Goal: Task Accomplishment & Management: Use online tool/utility

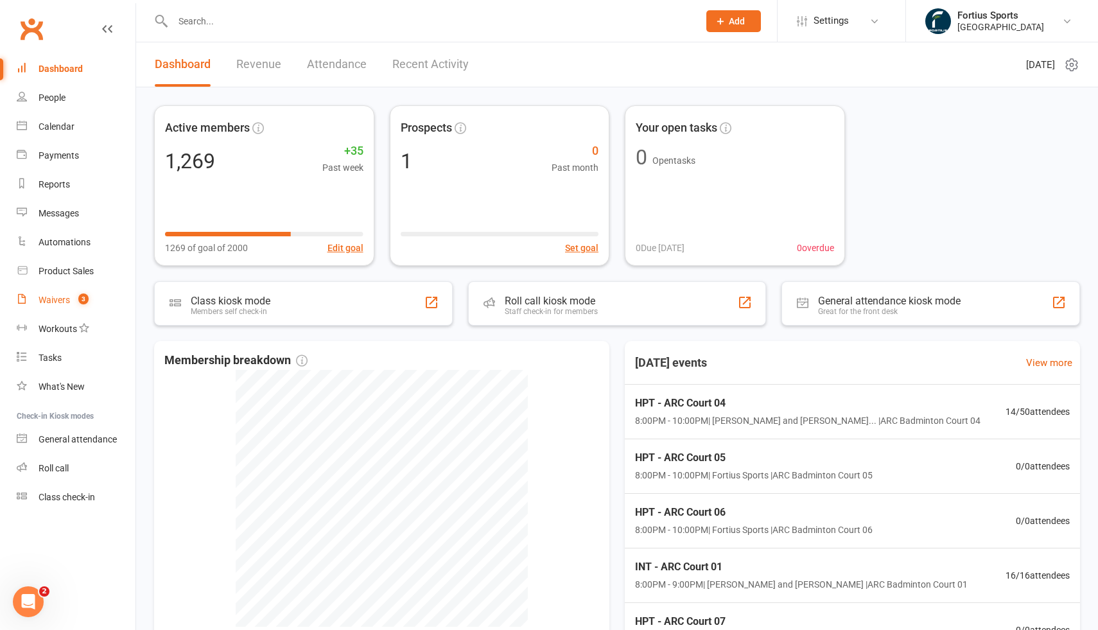
click at [48, 300] on div "Waivers" at bounding box center [54, 300] width 31 height 10
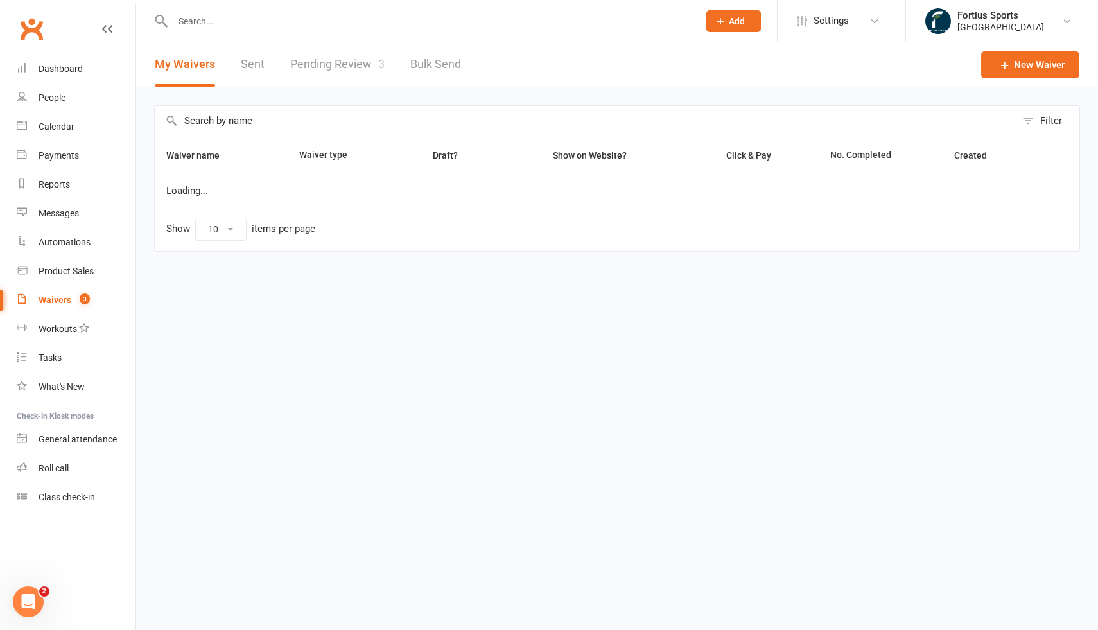
select select "100"
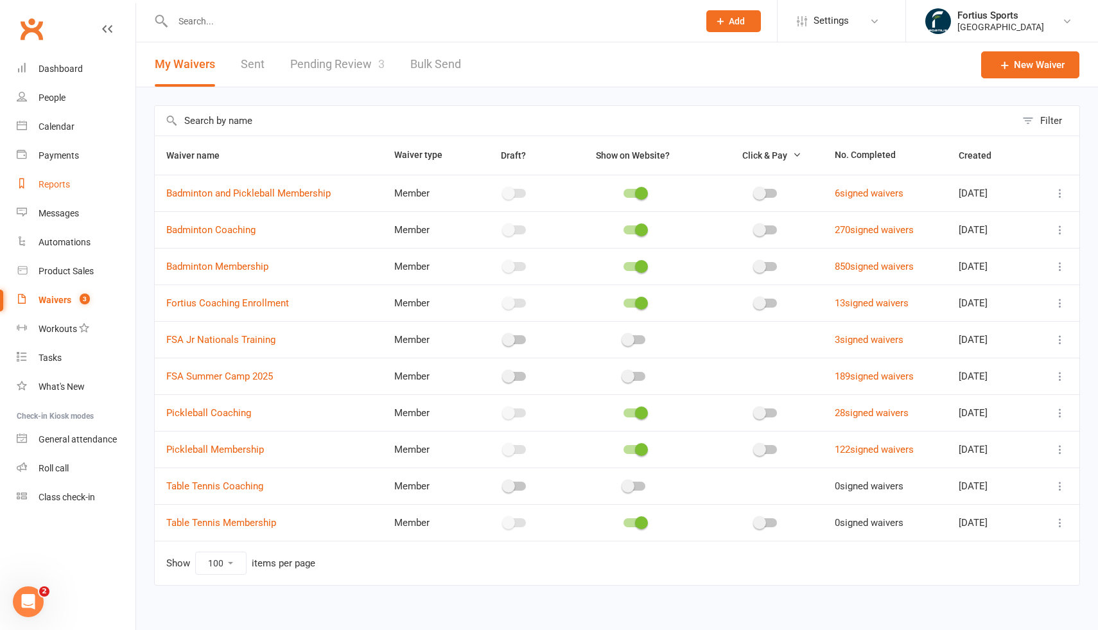
click at [65, 182] on div "Reports" at bounding box center [54, 184] width 31 height 10
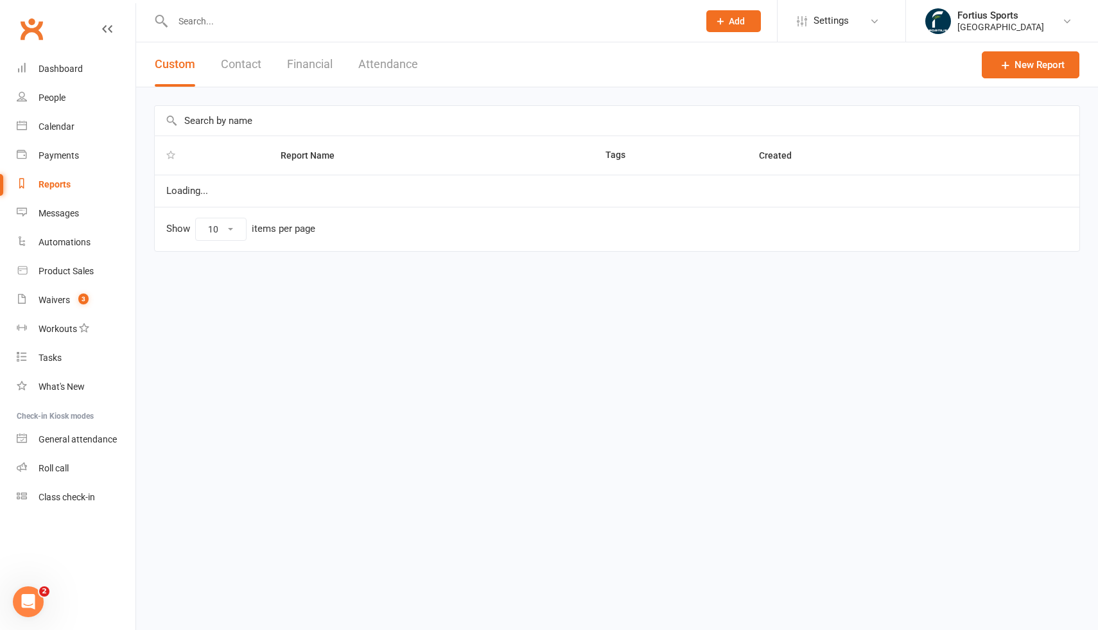
select select "100"
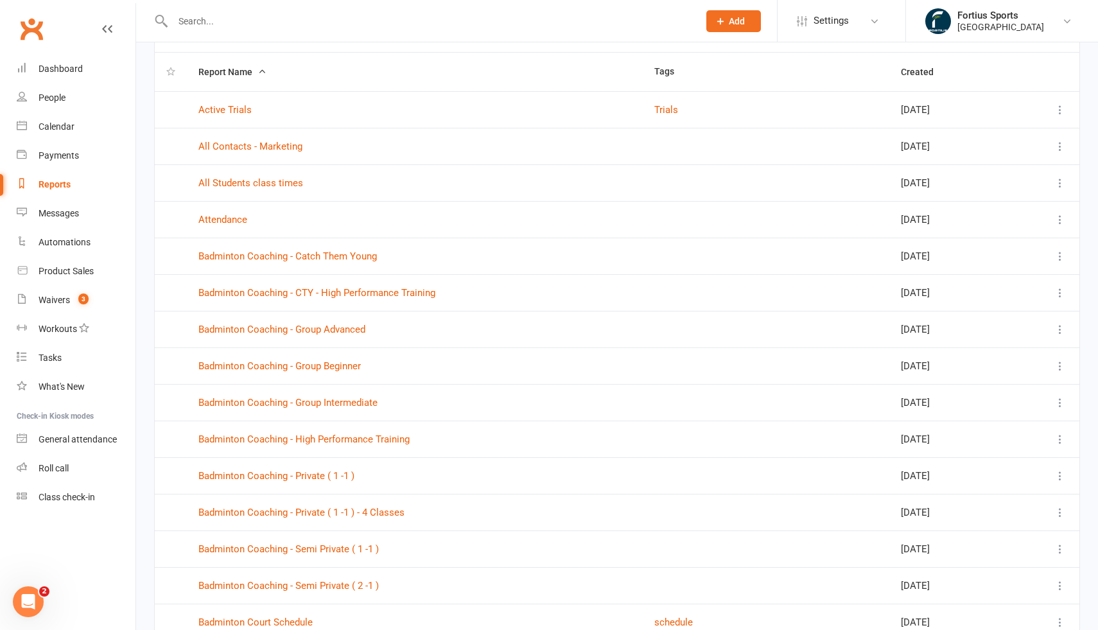
scroll to position [90, 0]
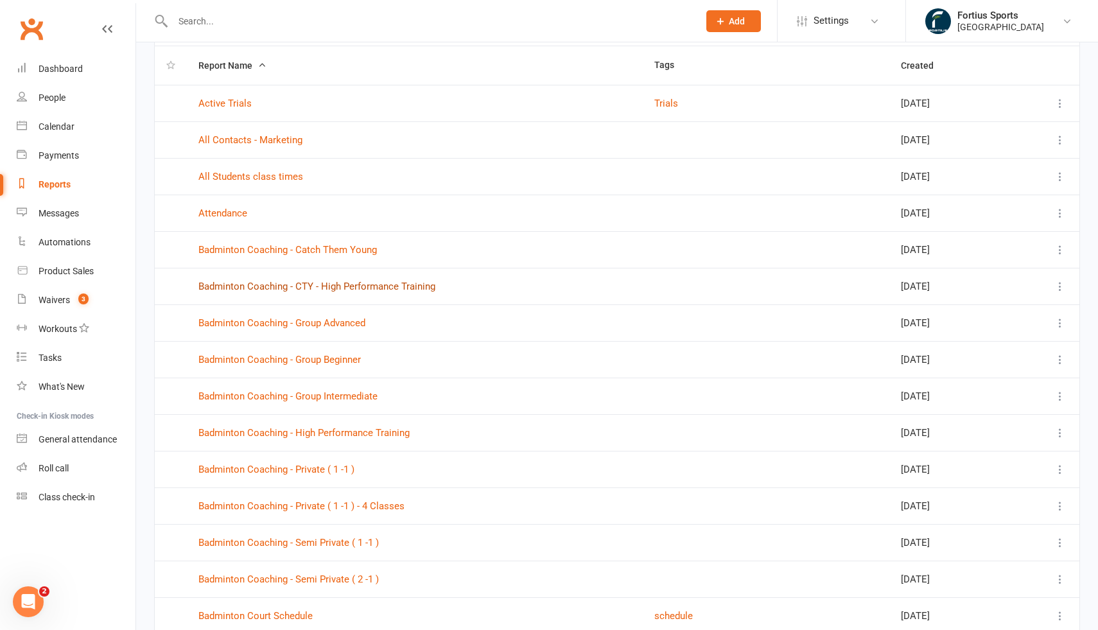
click at [334, 290] on link "Badminton Coaching - CTY - High Performance Training" at bounding box center [316, 287] width 237 height 12
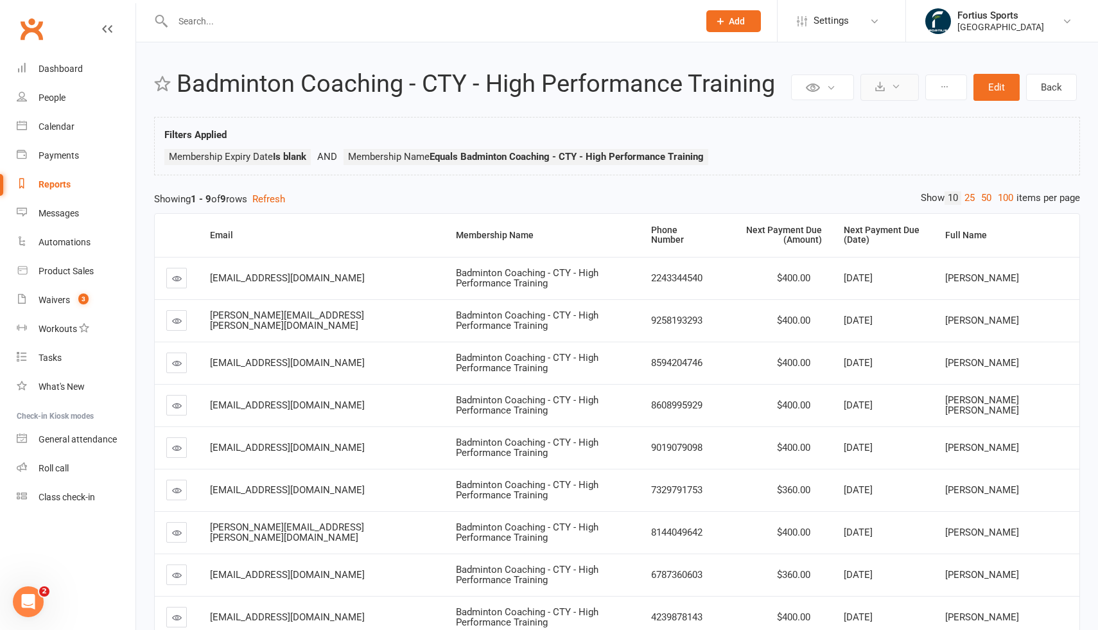
click at [896, 86] on icon at bounding box center [896, 87] width 10 height 10
click at [858, 117] on link "Export to CSV" at bounding box center [850, 118] width 135 height 26
click at [55, 182] on div "Reports" at bounding box center [55, 184] width 32 height 10
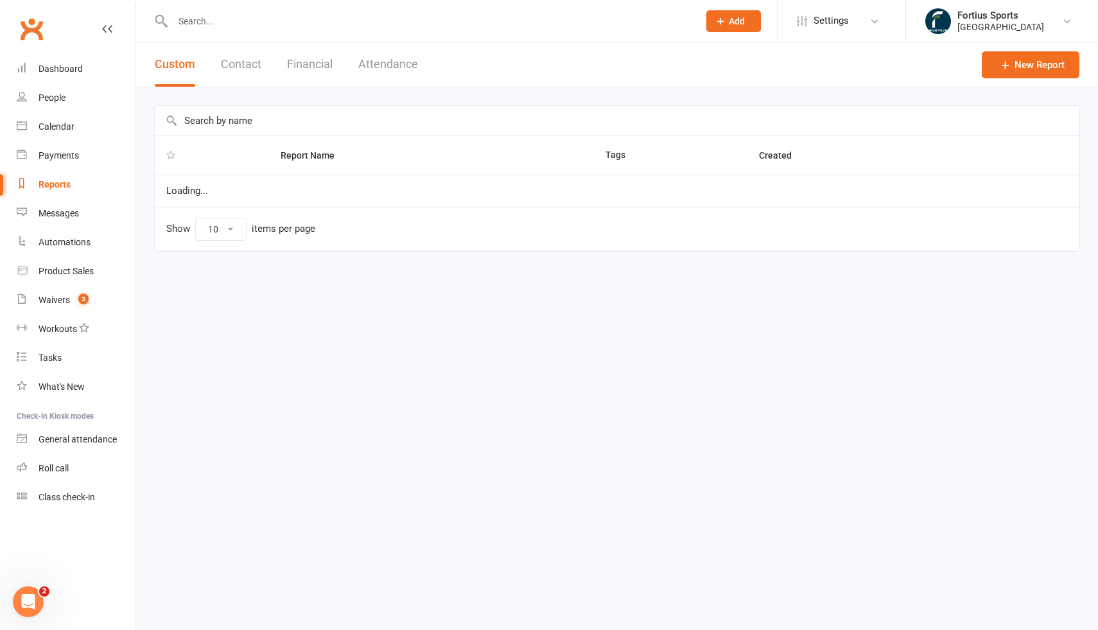
select select "100"
